Goal: Information Seeking & Learning: Find specific fact

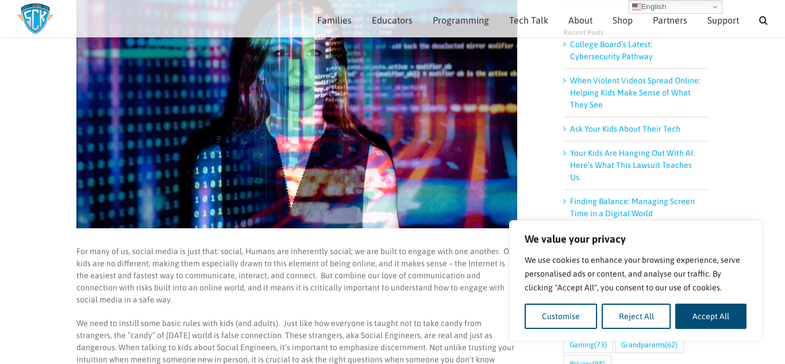
scroll to position [194, 0]
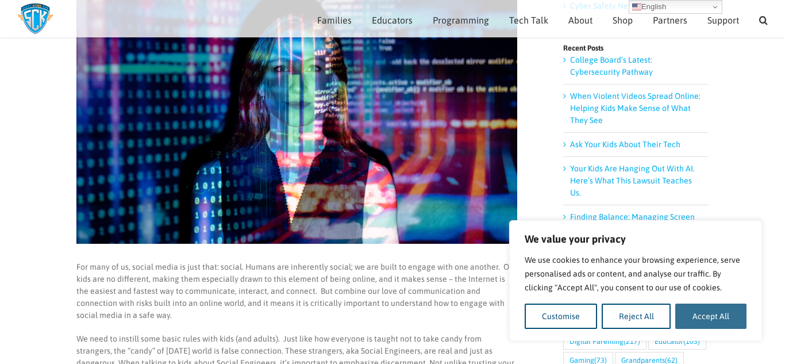
click at [698, 315] on button "Accept All" at bounding box center [710, 315] width 71 height 25
checkbox input "true"
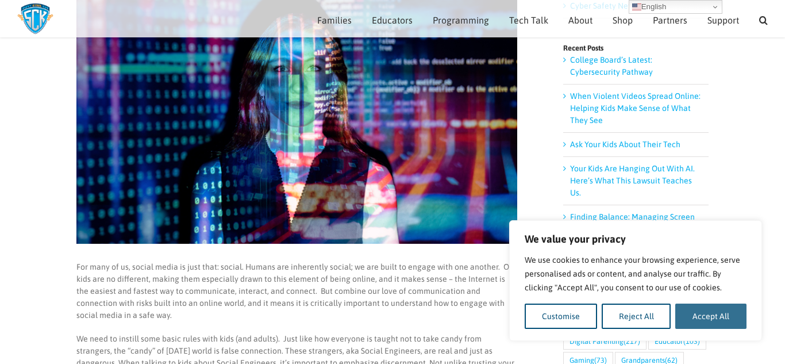
checkbox input "true"
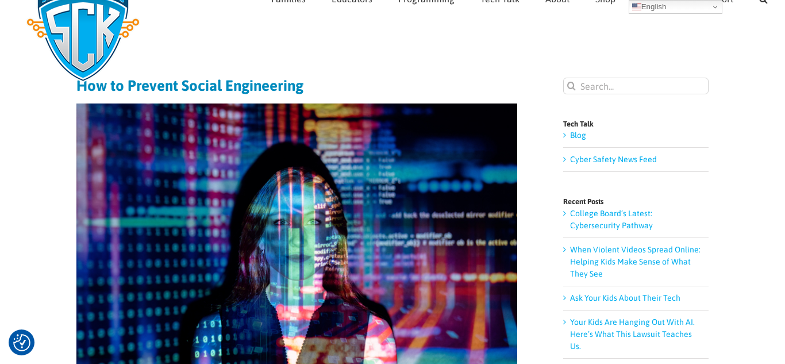
scroll to position [10, 0]
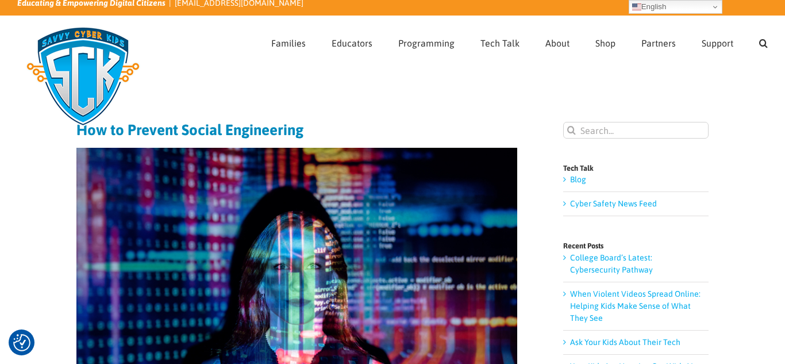
click at [616, 135] on input "Search for:" at bounding box center [635, 130] width 145 height 17
type input "what are your bainstorming ideas for creating tis product"
click at [563, 122] on input "" at bounding box center [571, 130] width 17 height 17
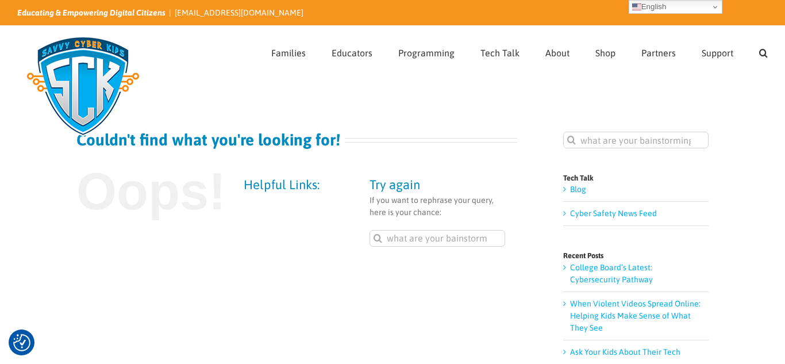
click at [457, 235] on input "what are your bainstorming ideas for creating tis product" at bounding box center [437, 238] width 136 height 17
click at [470, 237] on input "what are your bainstorming ideas for creating tis product" at bounding box center [437, 238] width 136 height 17
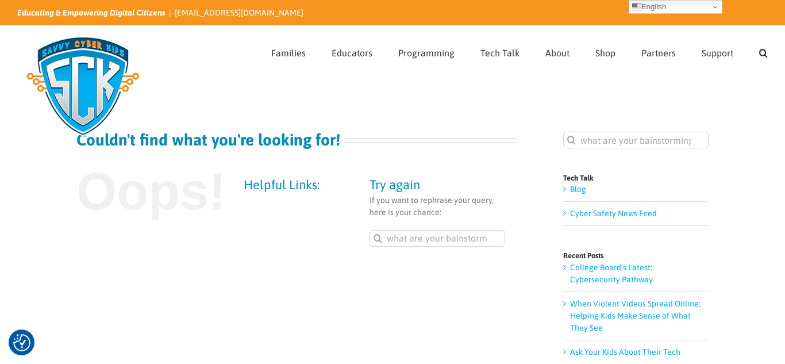
click at [470, 237] on input "what are your bainstorming ideas for creating tis product" at bounding box center [437, 238] width 136 height 17
type input "what are your bainstorming ideas for creating tis product"
click at [491, 241] on input "what are your bainstorming ideas for creating tis product" at bounding box center [437, 238] width 136 height 17
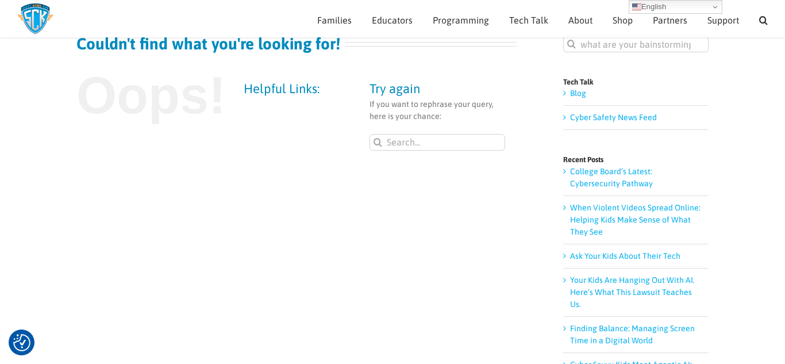
scroll to position [0, 0]
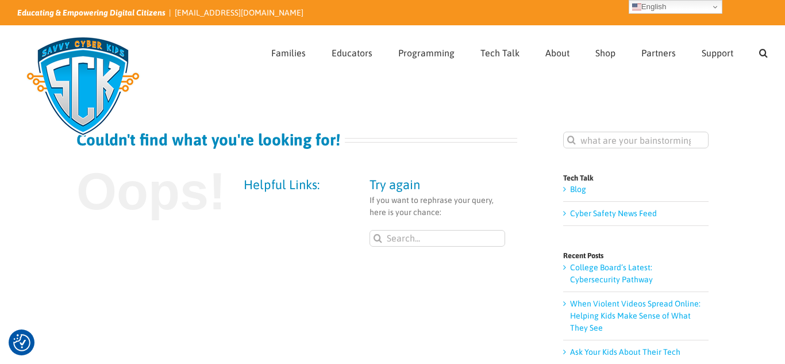
click at [648, 135] on input "what are your bainstorming ideas for creating tis product" at bounding box center [635, 140] width 145 height 17
click at [695, 142] on input "what are your bainstorming ideas for creating tis product" at bounding box center [635, 140] width 145 height 17
click at [675, 140] on input "what are your ba" at bounding box center [635, 140] width 145 height 17
type input "what are your bainstorming ideas for creating this product"
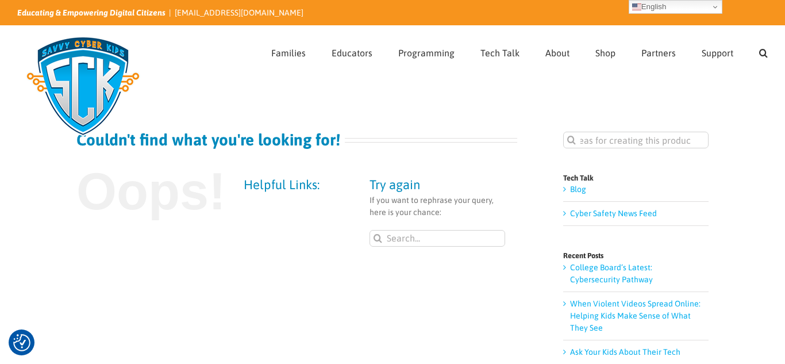
click at [563, 132] on input "" at bounding box center [571, 140] width 17 height 17
click at [760, 62] on link "Search" at bounding box center [763, 51] width 9 height 51
click at [739, 54] on input "what are your bainstorming ideas for creating this product" at bounding box center [511, 51] width 477 height 17
click at [740, 52] on input "what are your bainstorming ideas for creating this product" at bounding box center [511, 51] width 477 height 17
type input "e"
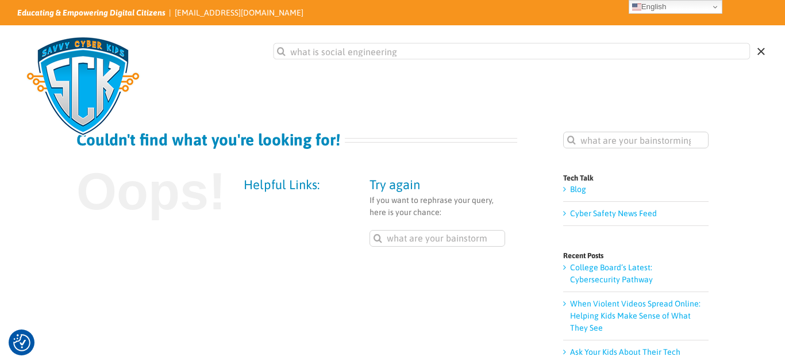
type input "what is social engineering"
click at [273, 43] on input "" at bounding box center [281, 51] width 17 height 17
